Goal: Task Accomplishment & Management: Use online tool/utility

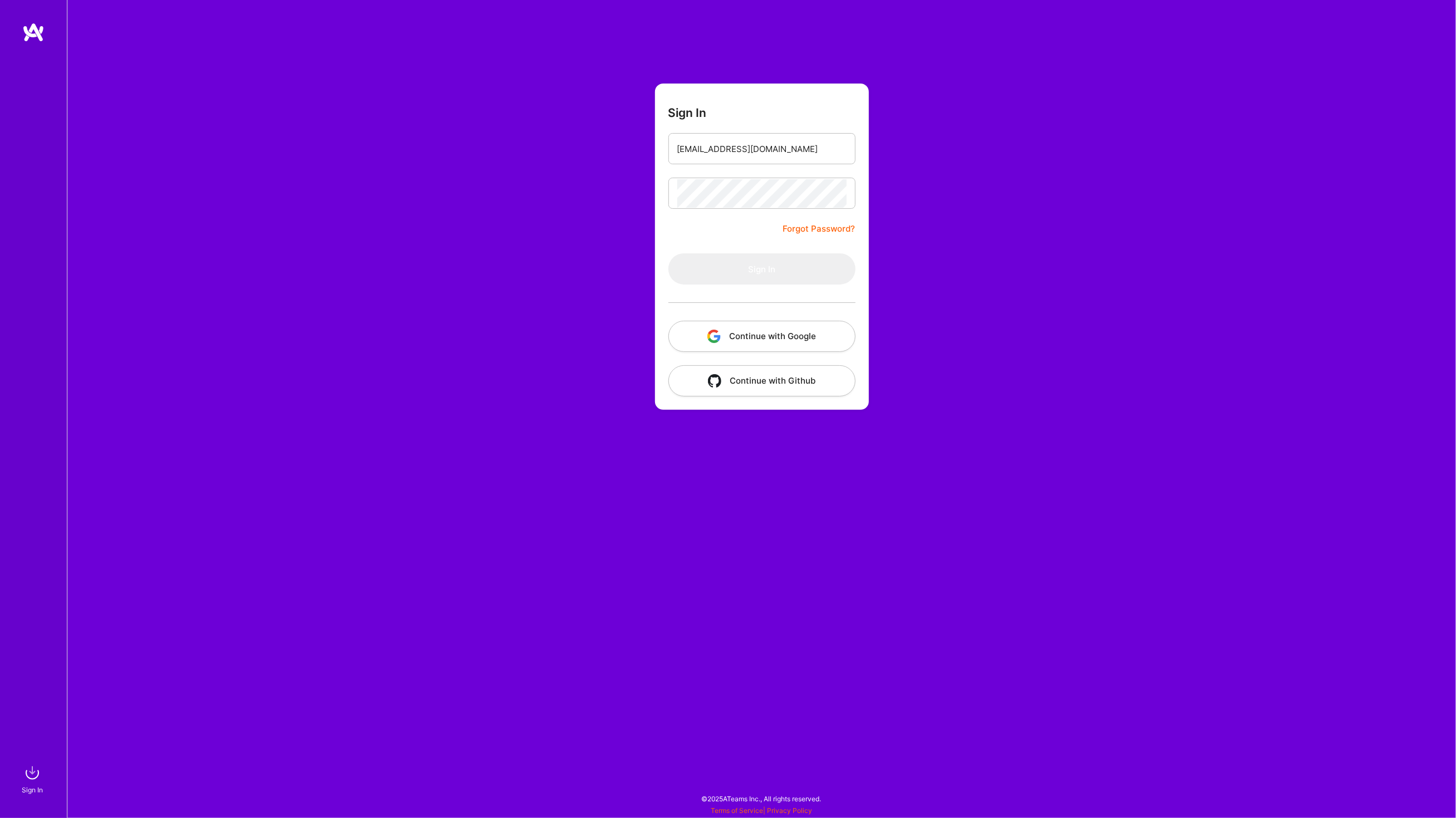
type input "[EMAIL_ADDRESS][DOMAIN_NAME]"
click at [668, 253] on button "Sign In" at bounding box center [762, 269] width 187 height 31
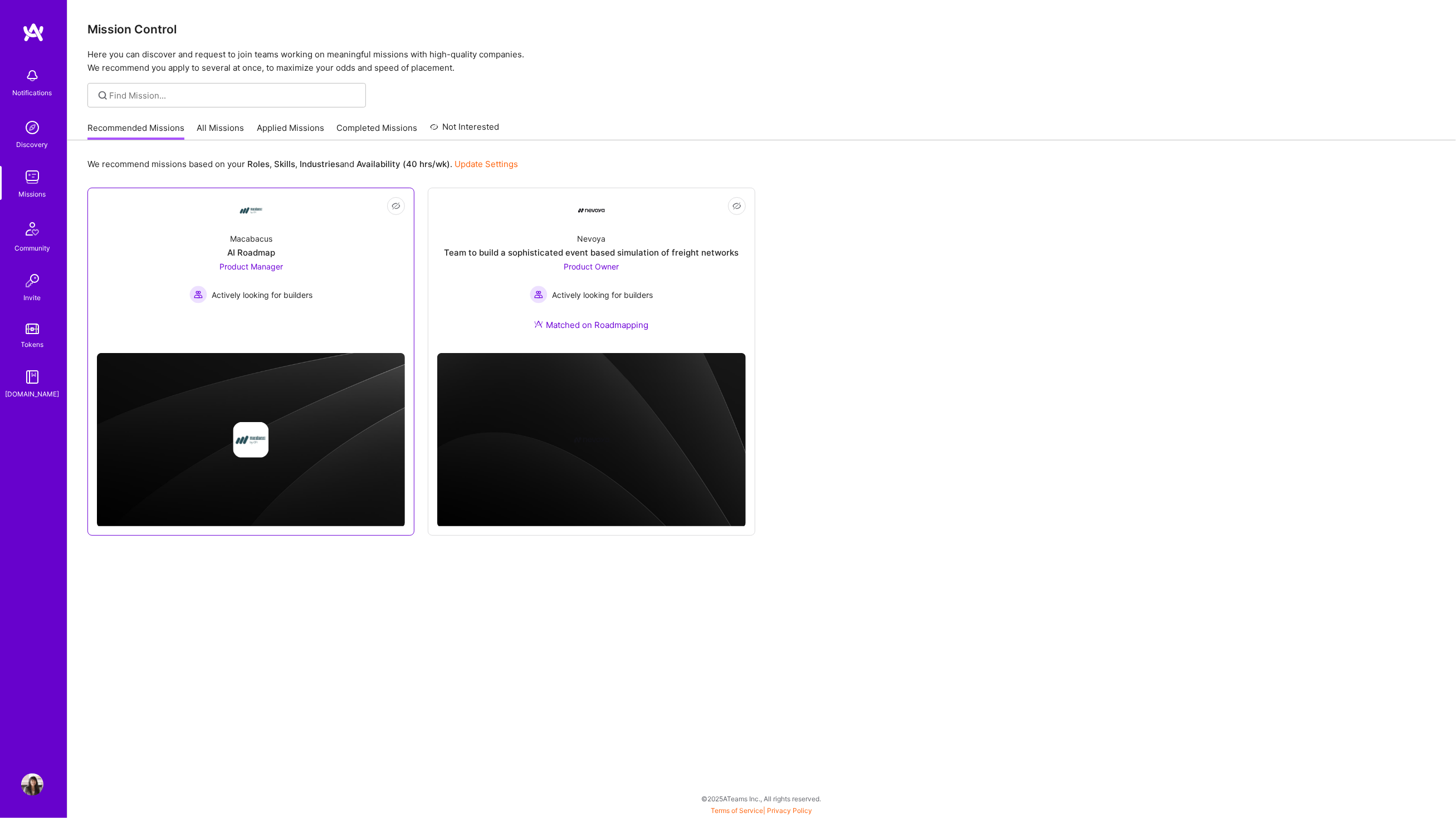
click at [269, 241] on div "Macabacus" at bounding box center [251, 239] width 43 height 12
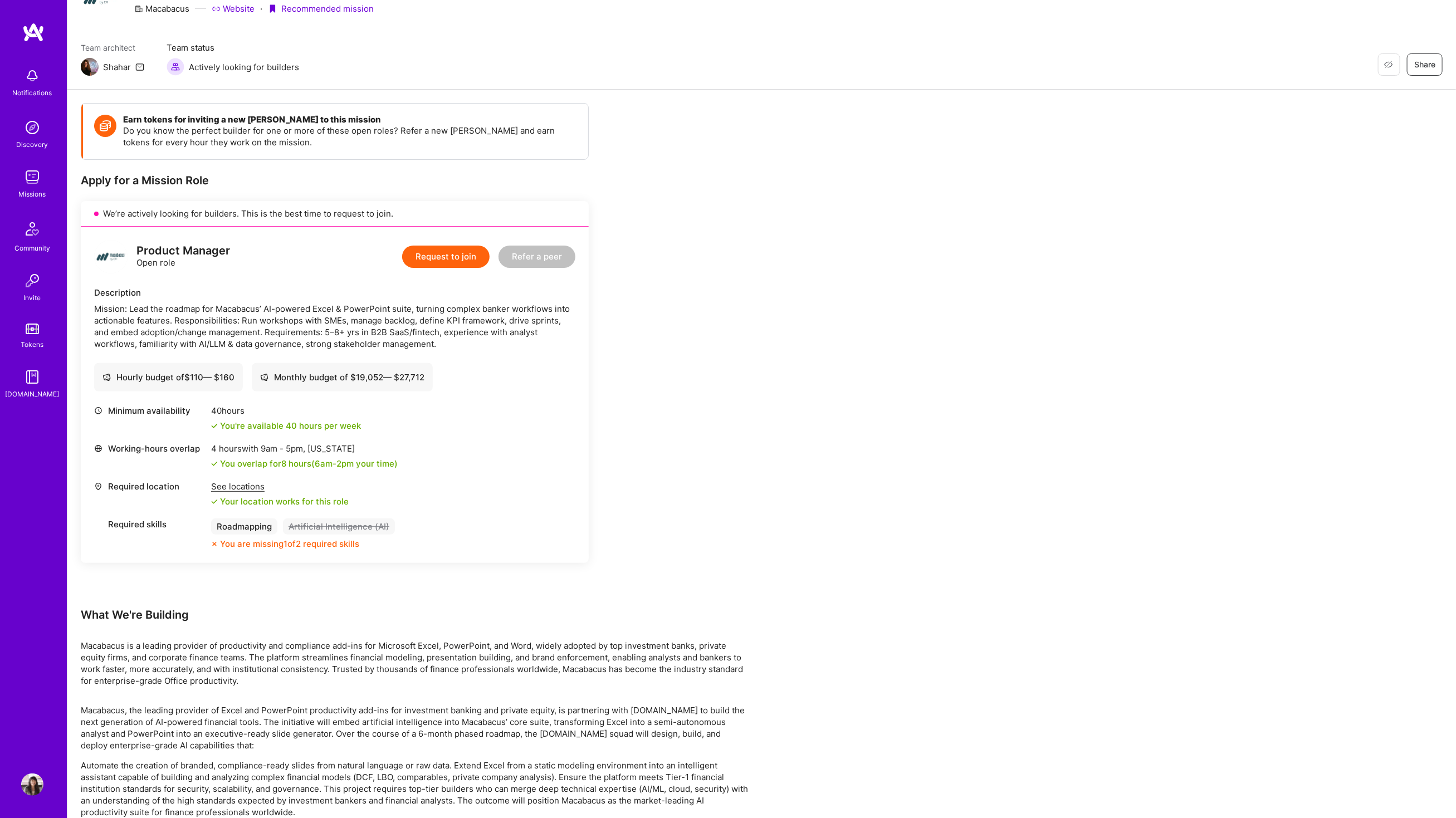
scroll to position [94, 0]
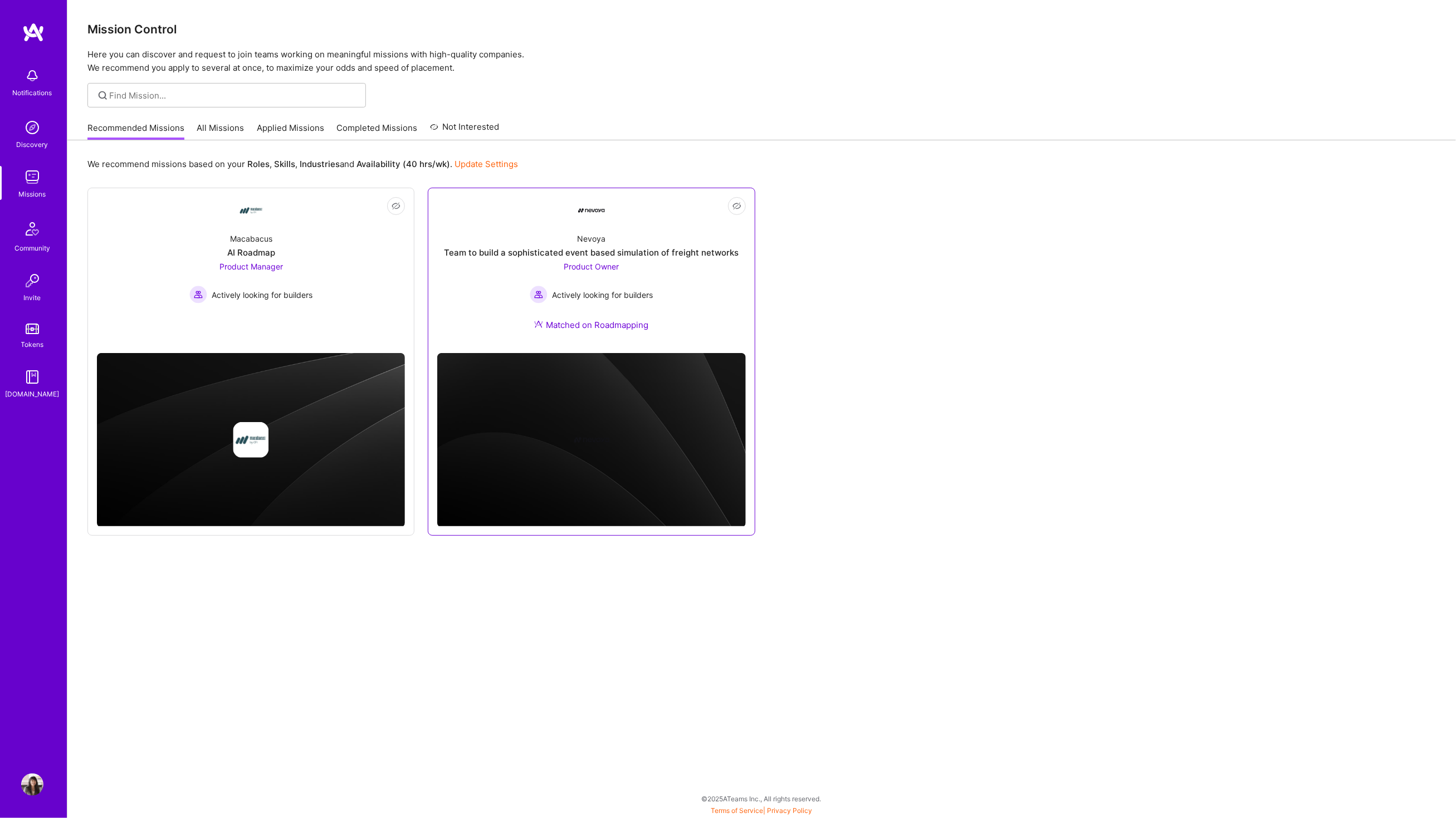
click at [523, 256] on div "Team to build a sophisticated event based simulation of freight networks" at bounding box center [591, 252] width 295 height 12
click at [214, 125] on link "All Missions" at bounding box center [221, 131] width 48 height 18
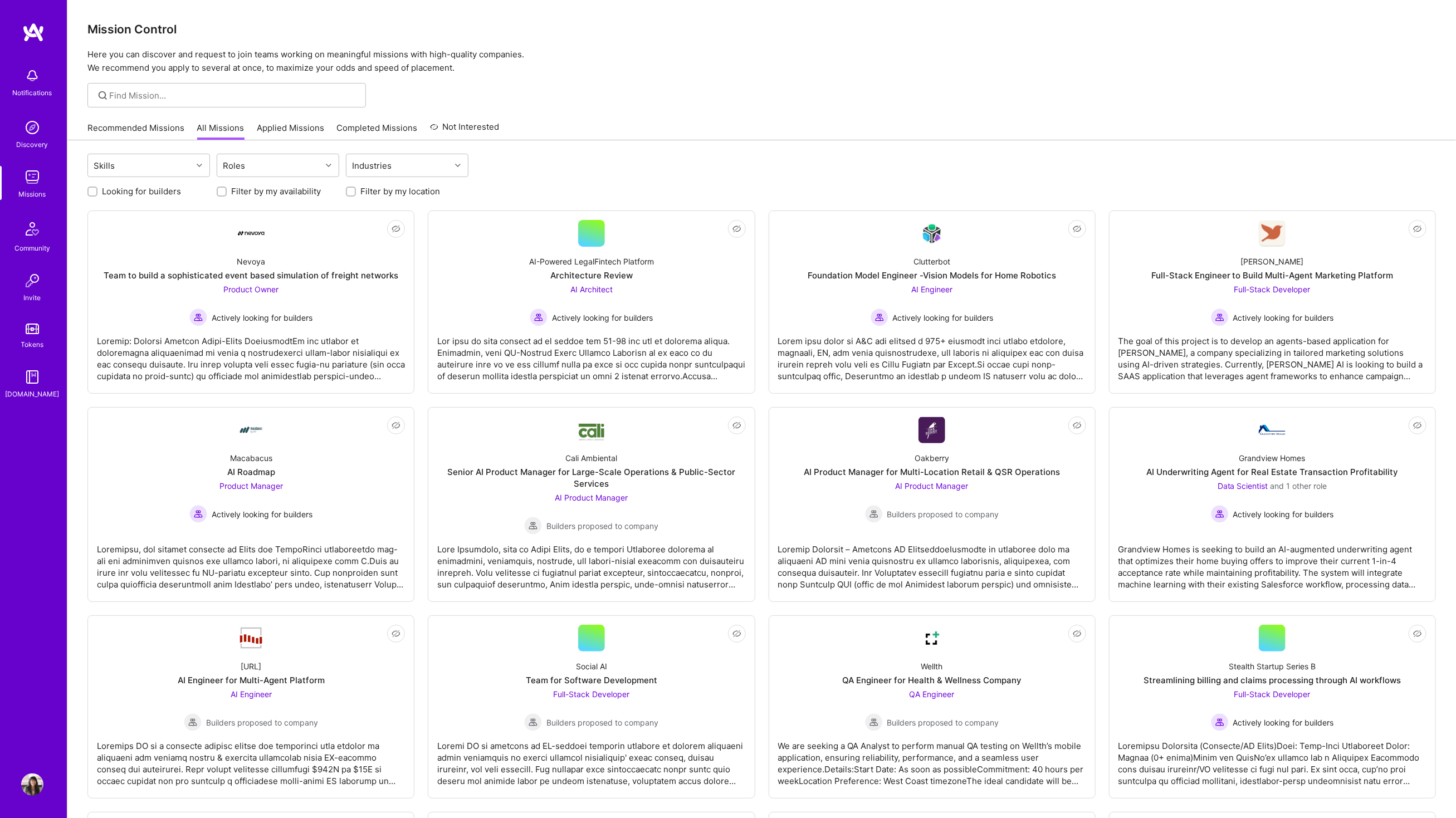
click at [166, 125] on link "Recommended Missions" at bounding box center [136, 131] width 97 height 18
